Goal: Ask a question

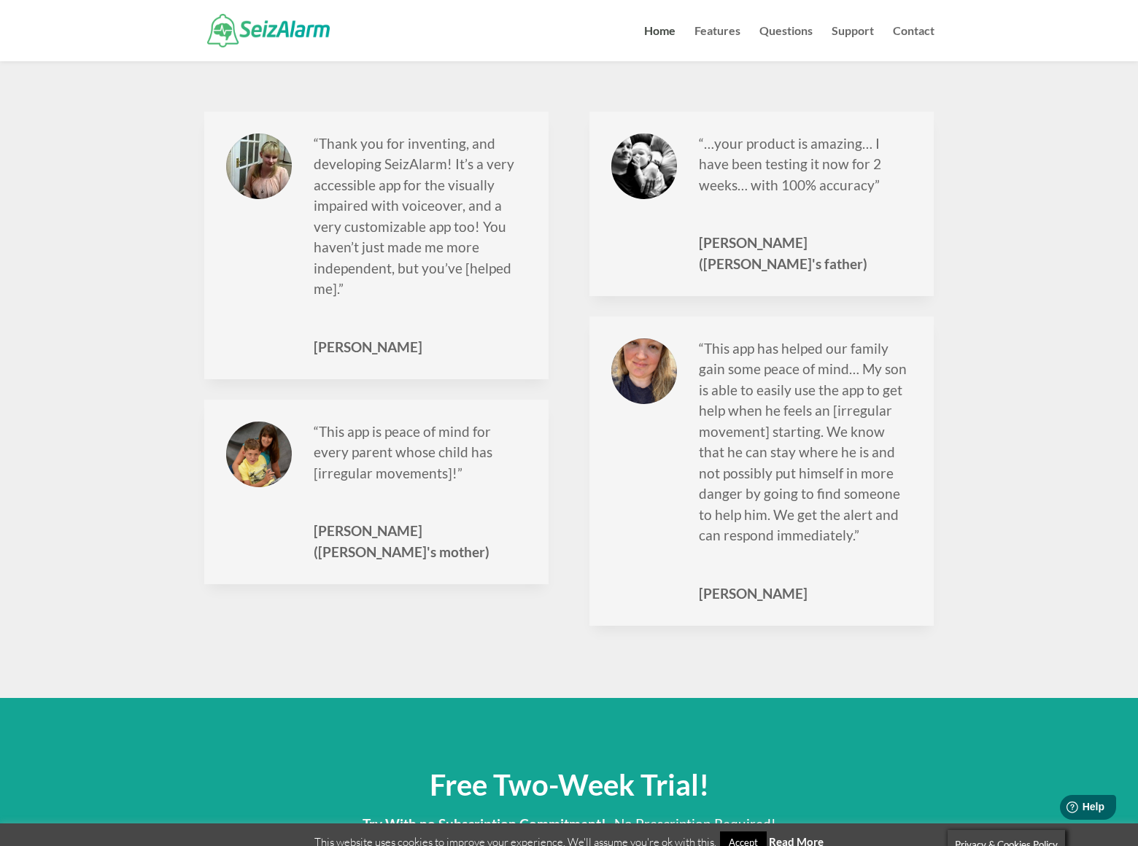
scroll to position [1834, 0]
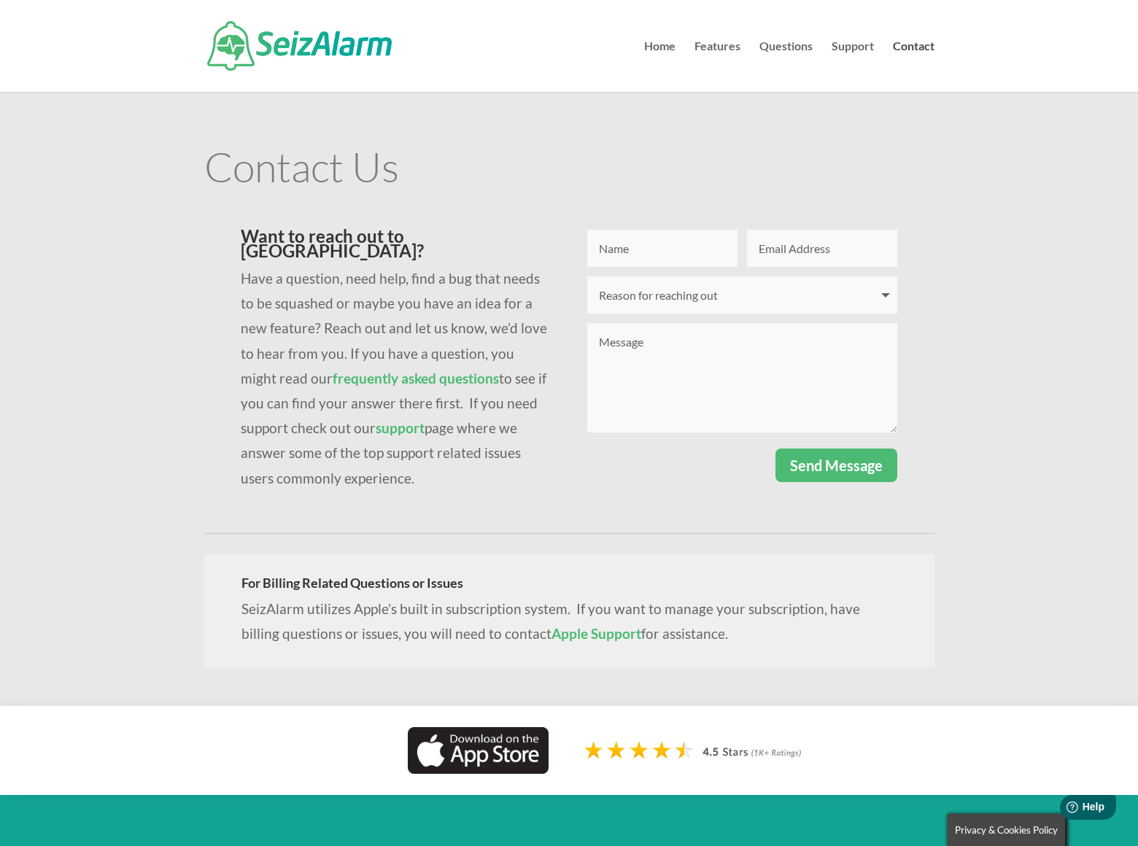
select select "I have a question"
type input "Sean Hicks"
type input "sean-hicks@dominatingkeywords.com"
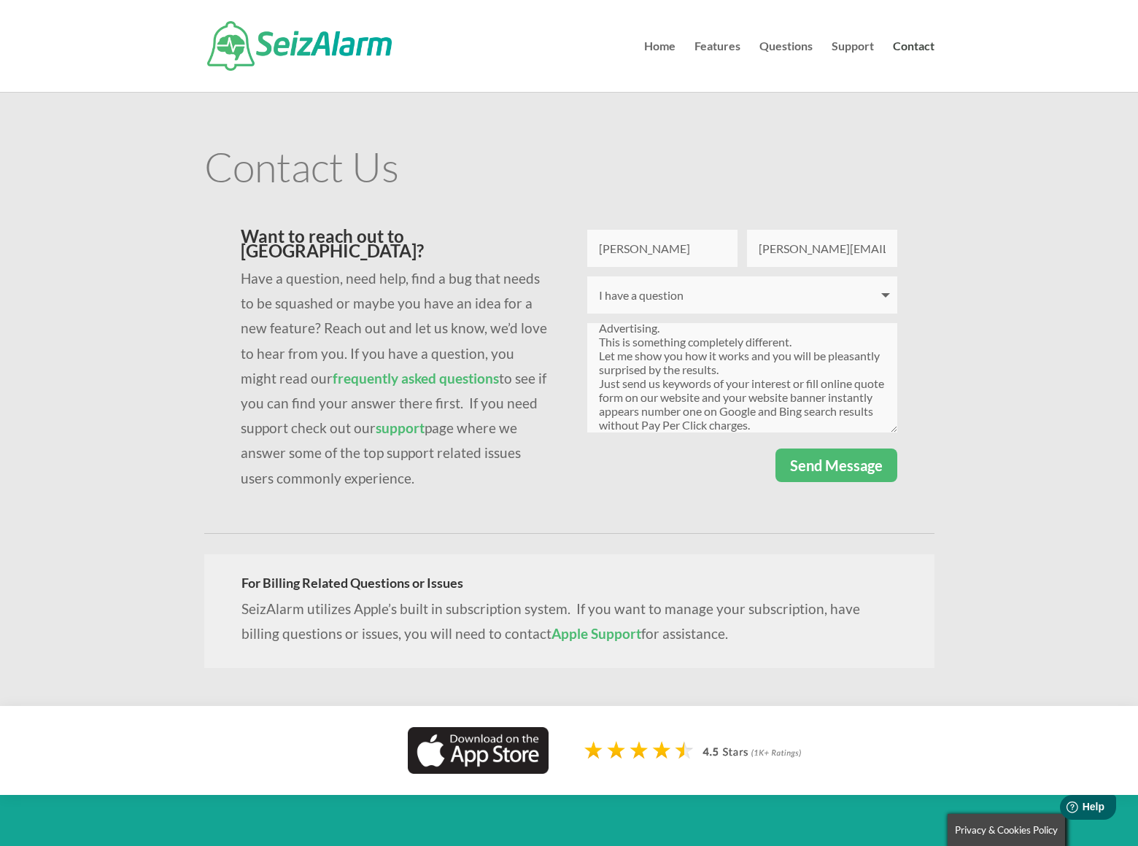
scroll to position [42, 0]
type textarea "I am not offering to you SEO, nor Pay Per Click Advertising. This is something …"
click at [837, 465] on button "Send Message" at bounding box center [837, 466] width 122 height 34
